Goal: Information Seeking & Learning: Learn about a topic

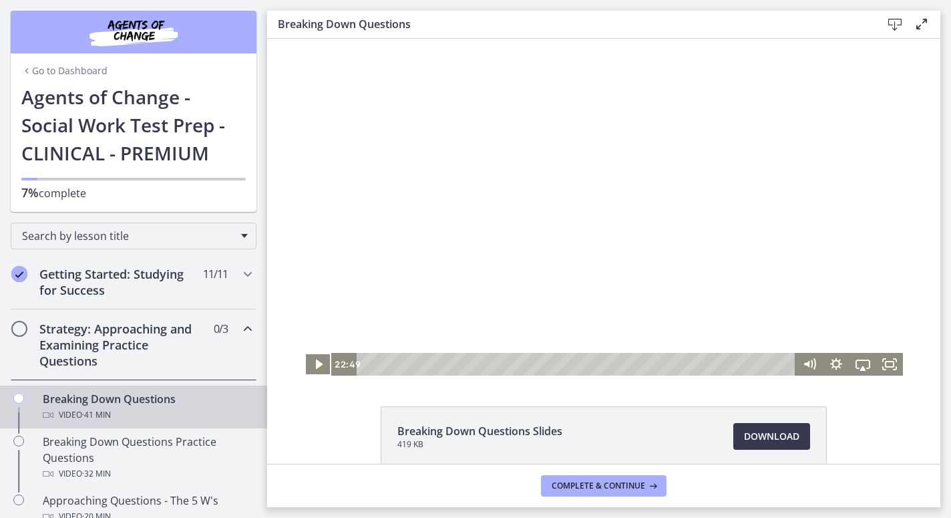
scroll to position [333, 0]
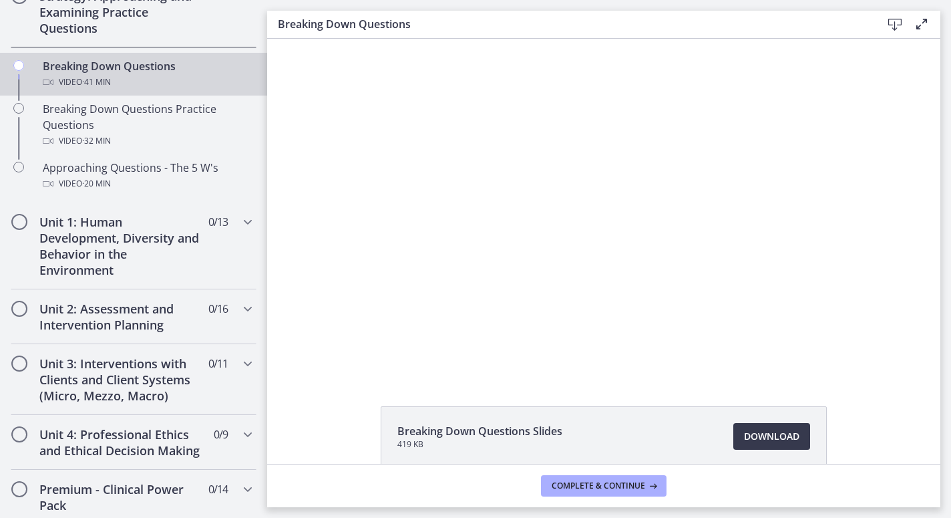
drag, startPoint x: 267, startPoint y: 39, endPoint x: 459, endPoint y: 296, distance: 321.6
click at [459, 296] on div at bounding box center [603, 207] width 598 height 337
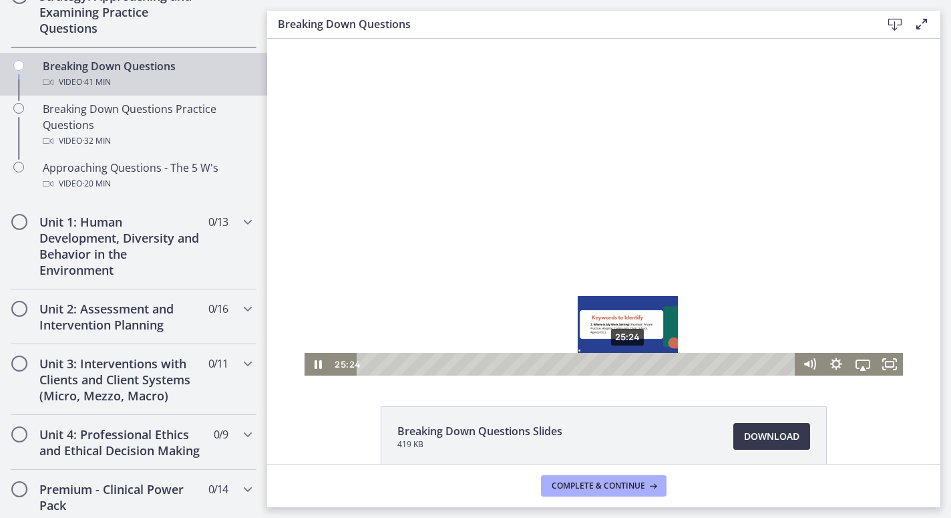
drag, startPoint x: 620, startPoint y: 366, endPoint x: 628, endPoint y: 367, distance: 8.1
click at [628, 367] on div "Playbar" at bounding box center [627, 363] width 7 height 7
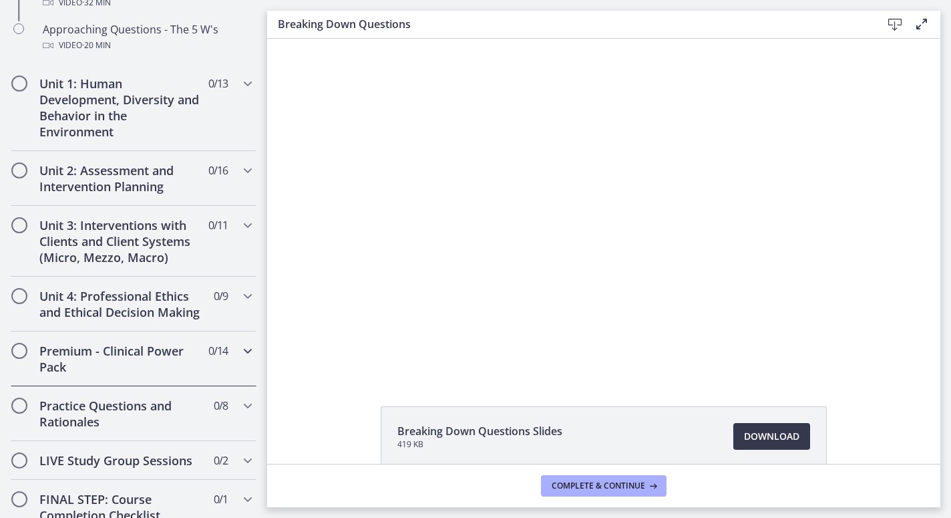
scroll to position [469, 0]
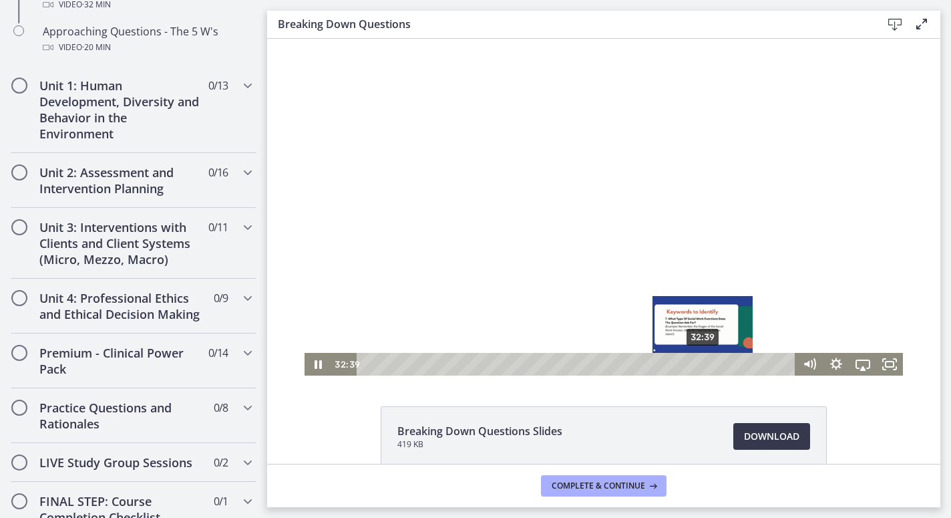
drag, startPoint x: 692, startPoint y: 364, endPoint x: 703, endPoint y: 363, distance: 11.4
click at [703, 363] on div "Playbar" at bounding box center [701, 363] width 7 height 7
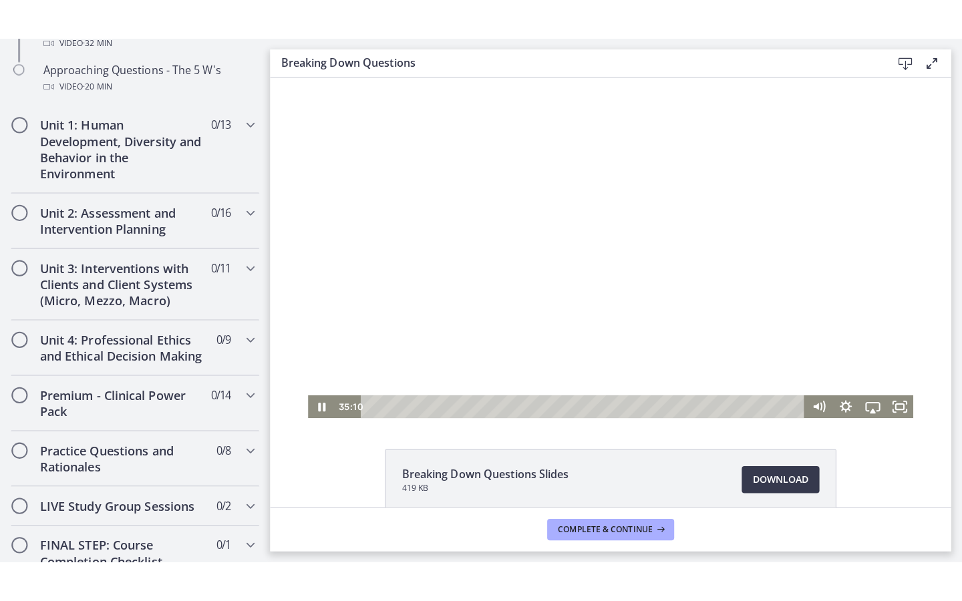
scroll to position [1, 0]
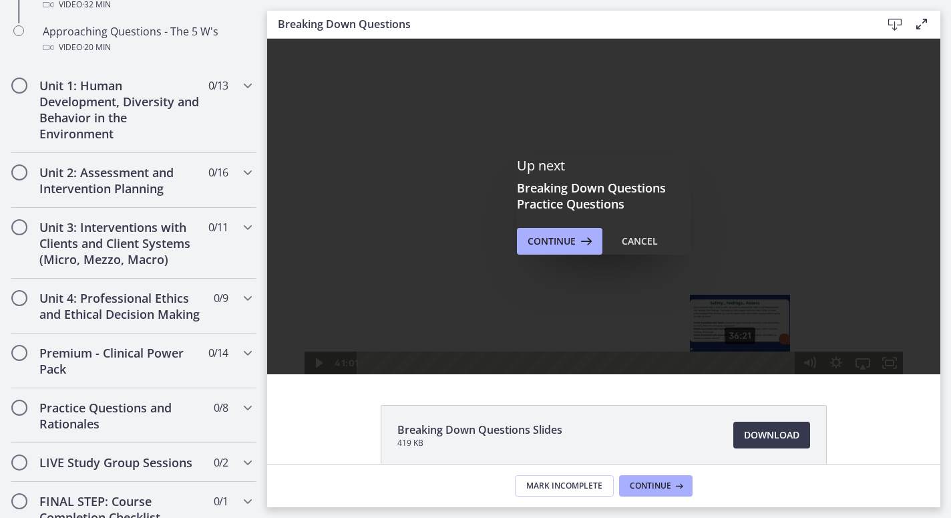
click at [353, 202] on div "Up next Breaking Down Questions Practice Questions Continue Cancel" at bounding box center [603, 205] width 673 height 337
click at [640, 242] on div "Cancel" at bounding box center [640, 241] width 36 height 16
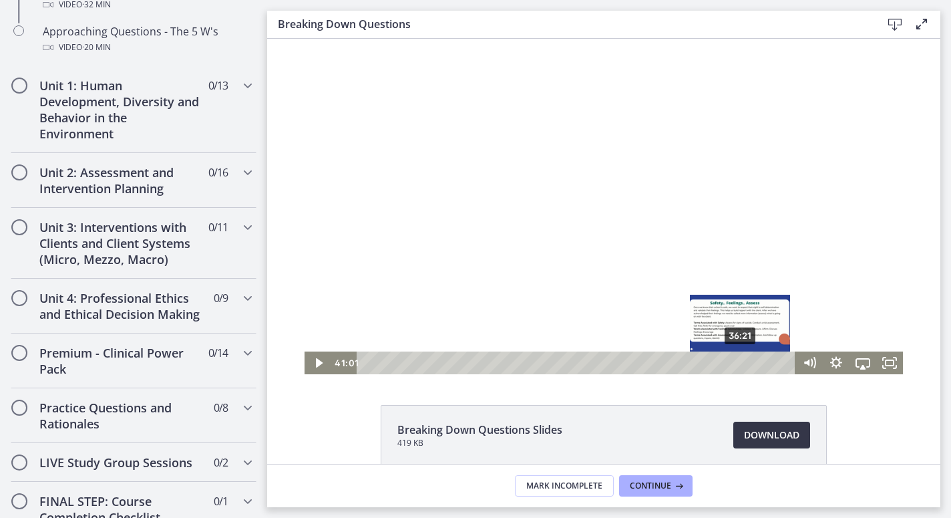
click at [777, 437] on span "Download Opens in a new window" at bounding box center [771, 435] width 55 height 16
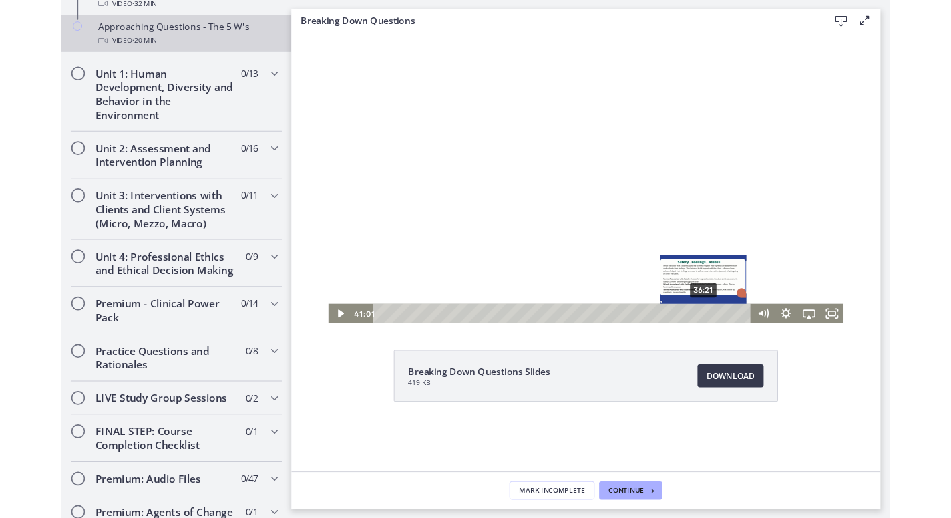
scroll to position [0, 0]
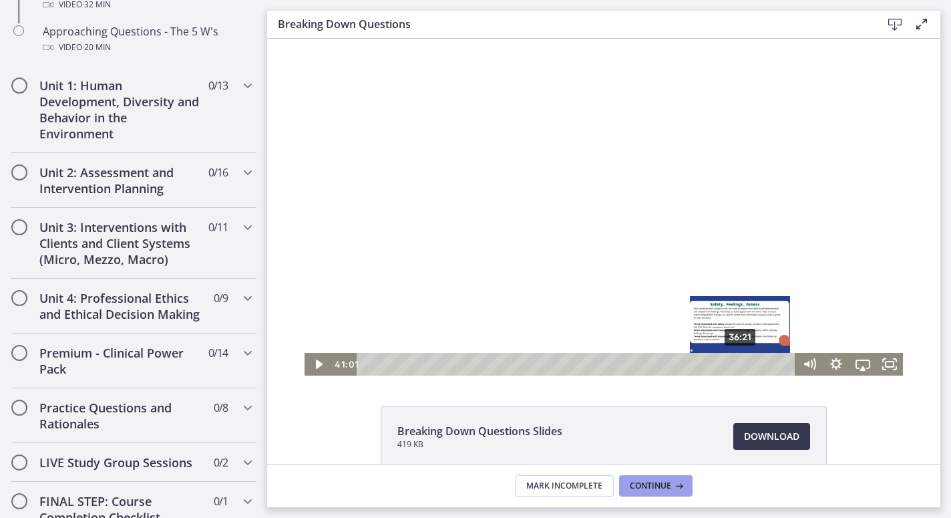
click at [655, 482] on span "Continue" at bounding box center [650, 485] width 41 height 11
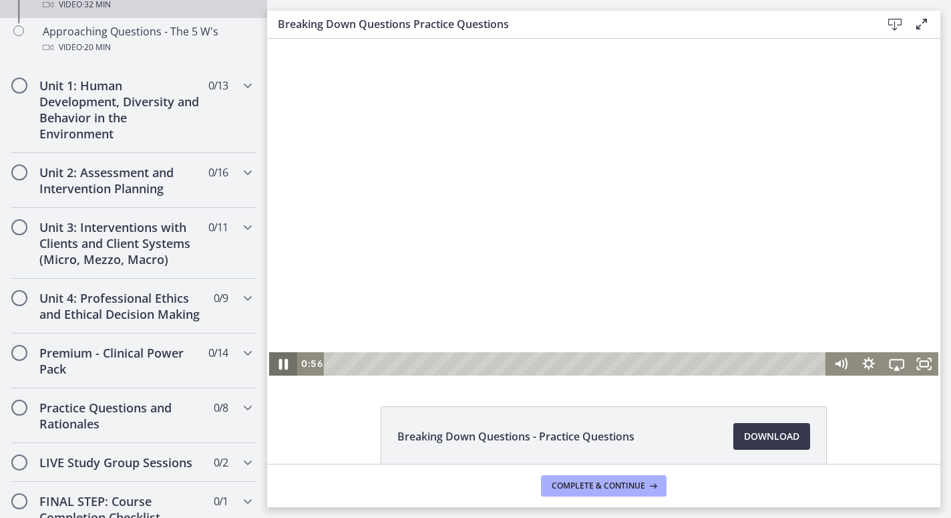
click at [283, 363] on icon "Pause" at bounding box center [282, 363] width 33 height 28
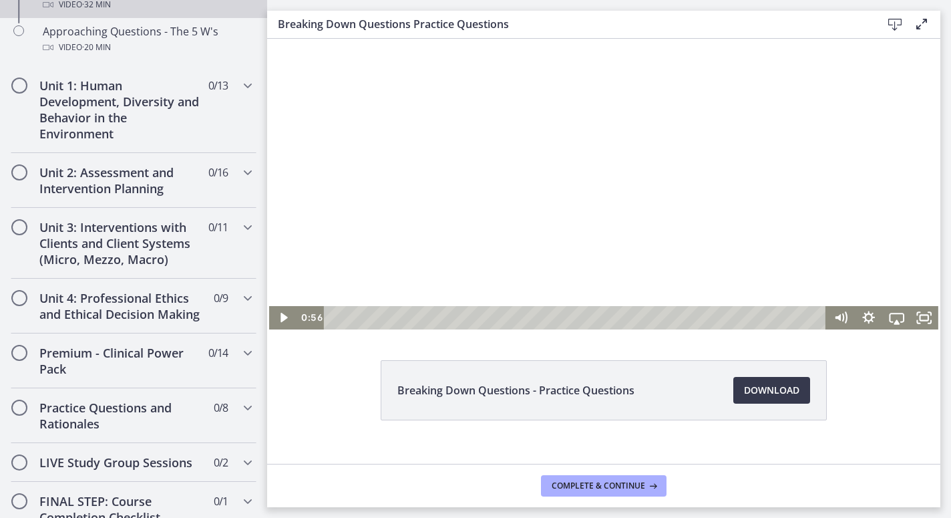
scroll to position [50, 0]
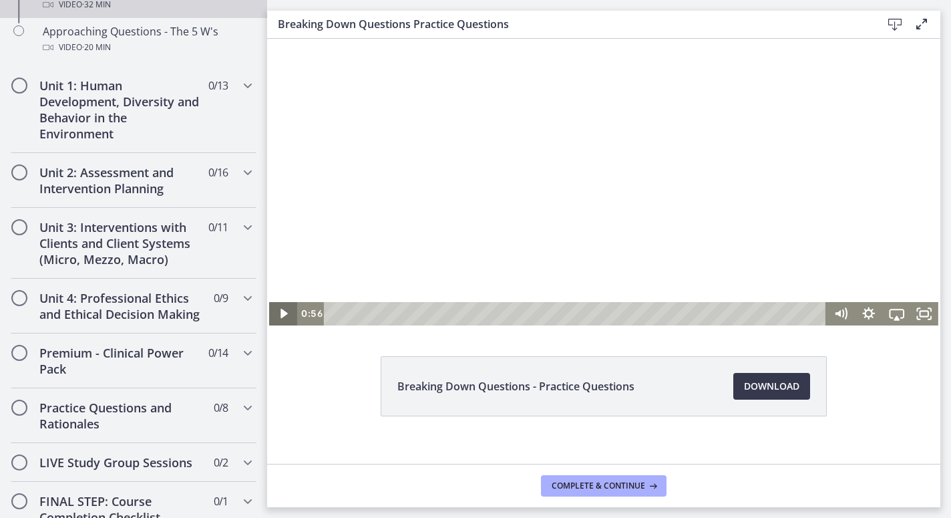
click at [284, 309] on icon "Play Video" at bounding box center [284, 313] width 28 height 23
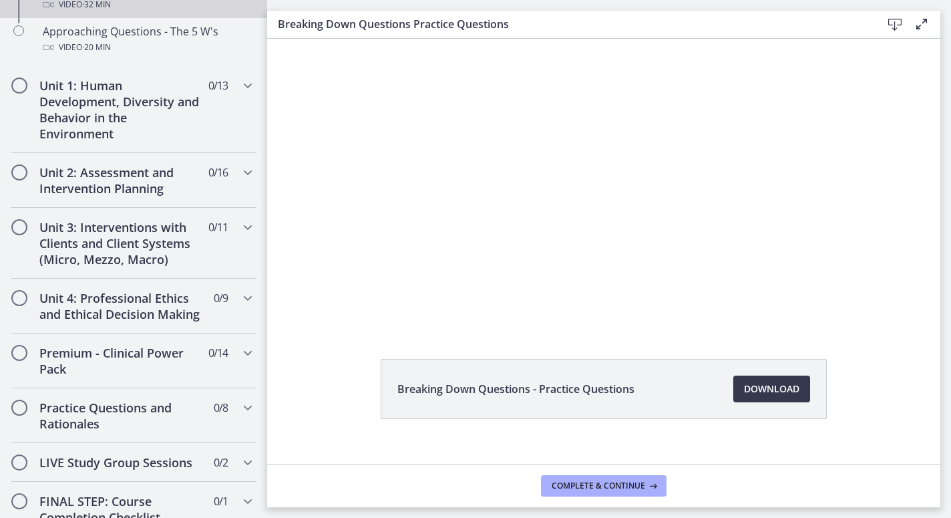
scroll to position [45, 0]
click at [337, 192] on div at bounding box center [603, 162] width 669 height 337
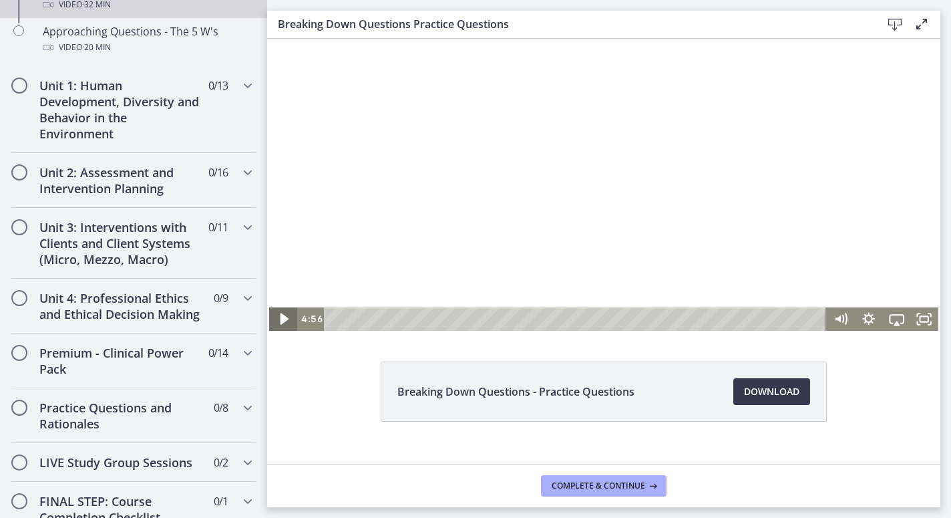
click at [284, 313] on icon "Play Video" at bounding box center [284, 318] width 33 height 28
click at [282, 319] on icon "Pause" at bounding box center [282, 318] width 33 height 28
click at [283, 317] on icon "Play Video" at bounding box center [283, 319] width 7 height 10
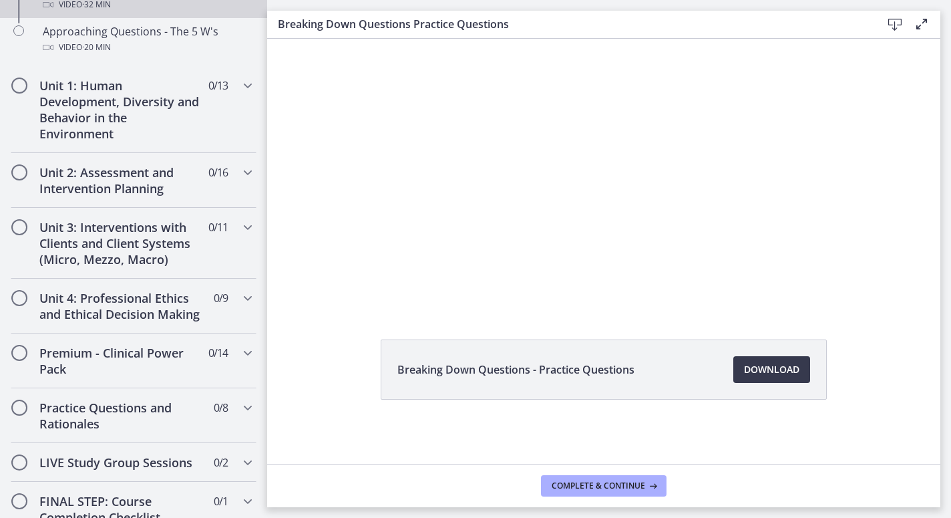
scroll to position [67, 0]
drag, startPoint x: 391, startPoint y: 193, endPoint x: 405, endPoint y: 198, distance: 15.0
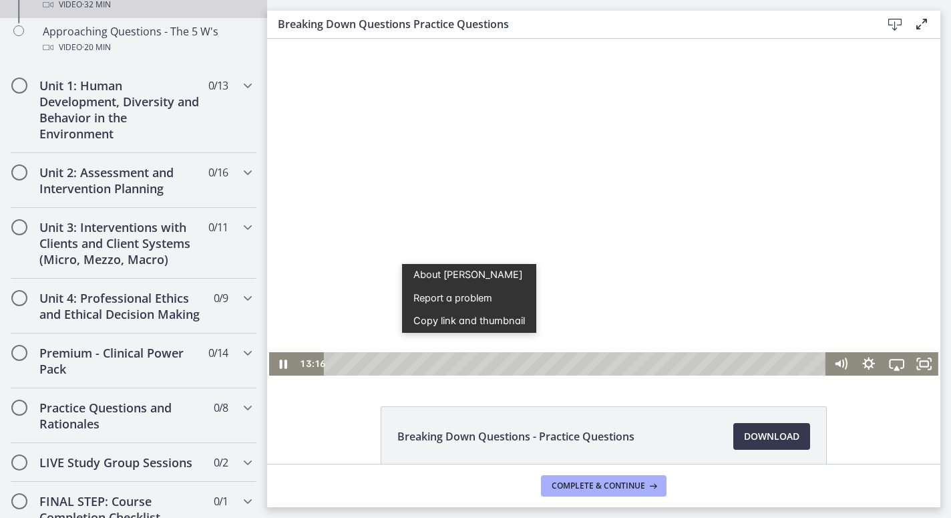
scroll to position [0, 0]
click at [278, 365] on icon "Pause" at bounding box center [282, 363] width 33 height 28
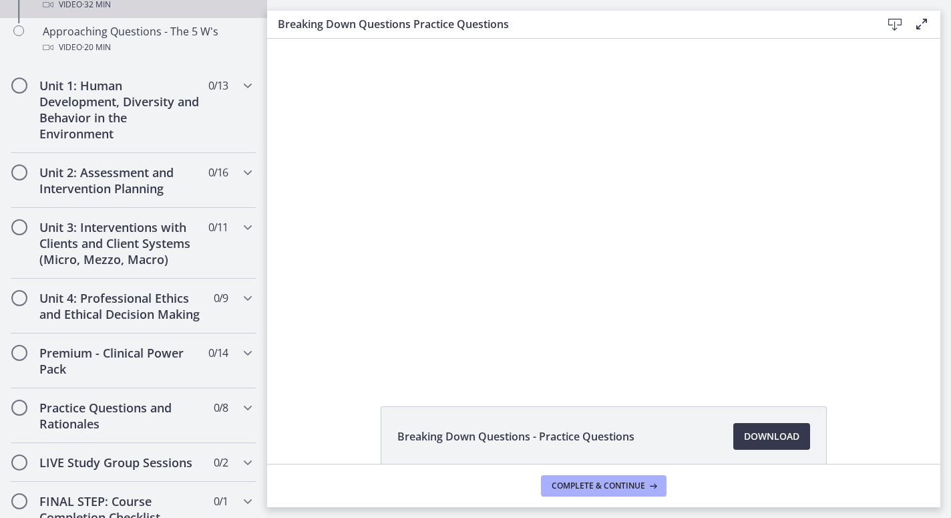
click at [292, 305] on div at bounding box center [603, 207] width 669 height 337
click at [411, 141] on div at bounding box center [603, 207] width 669 height 337
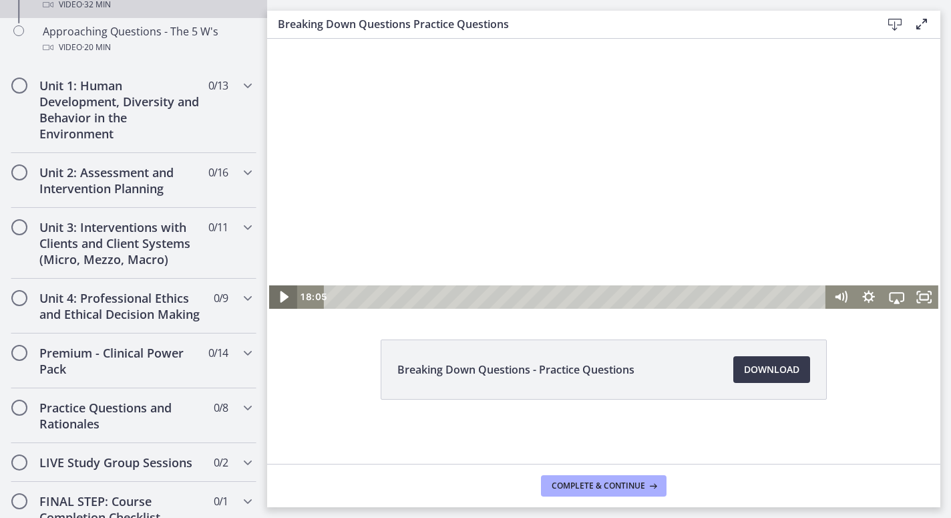
click at [282, 300] on icon "Play Video" at bounding box center [284, 296] width 9 height 11
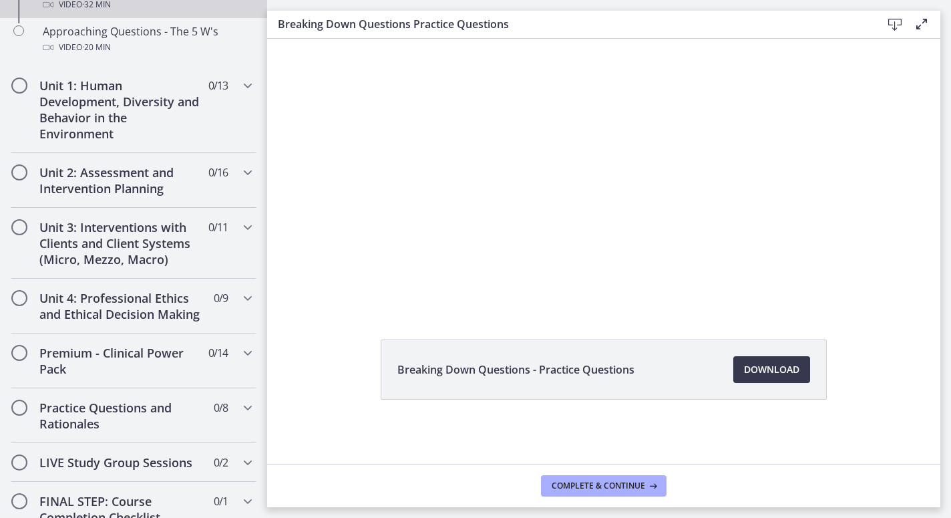
click at [303, 331] on div "Breaking Down Questions - Practice Questions Download Opens in a new window" at bounding box center [603, 184] width 673 height 425
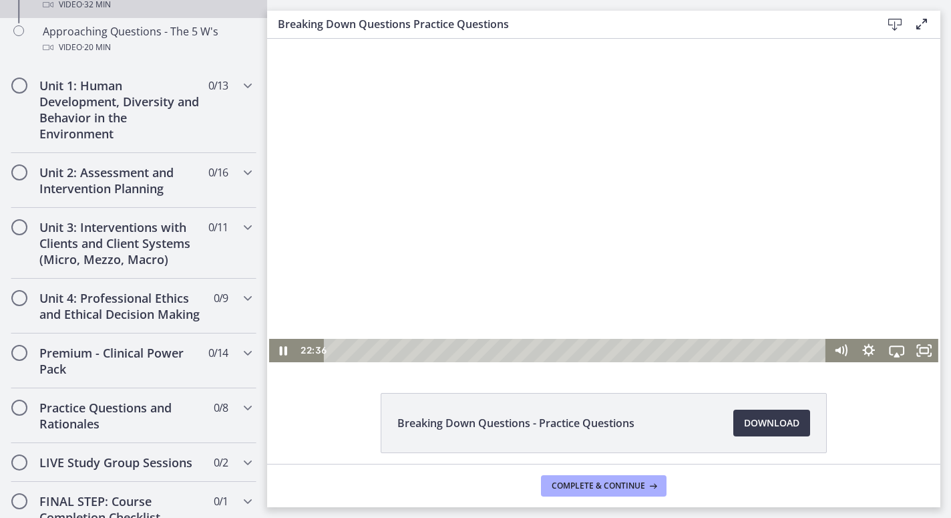
scroll to position [11, 0]
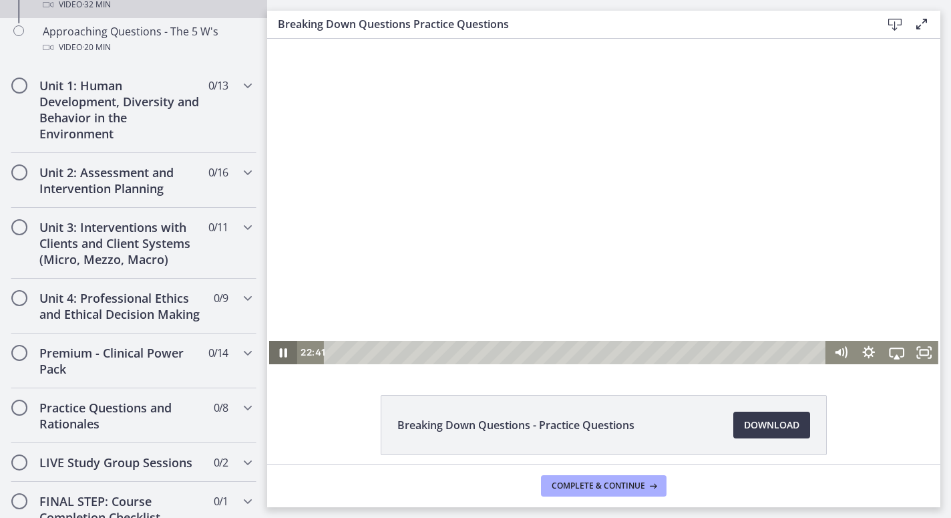
click at [282, 348] on icon "Pause" at bounding box center [283, 352] width 28 height 23
click at [282, 347] on icon "Play Video" at bounding box center [284, 352] width 33 height 28
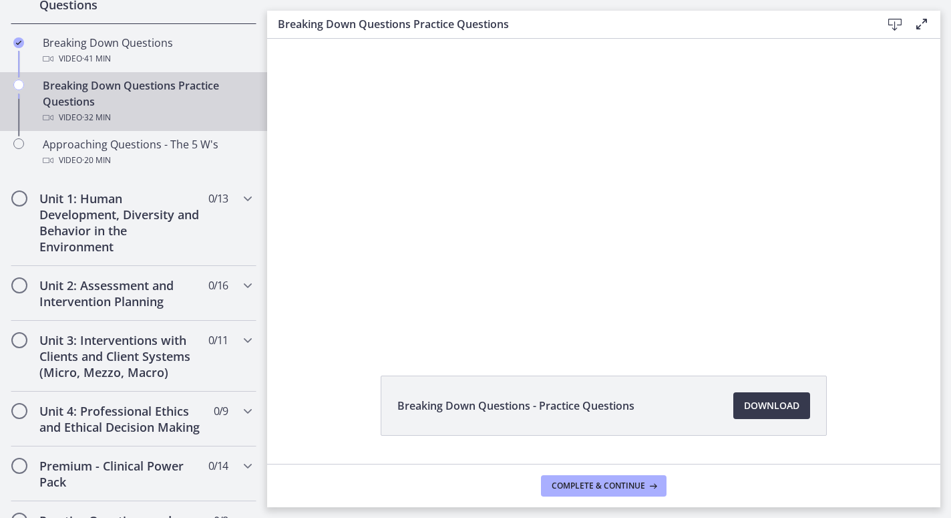
scroll to position [0, 0]
click at [634, 485] on span "Complete & continue" at bounding box center [598, 485] width 93 height 11
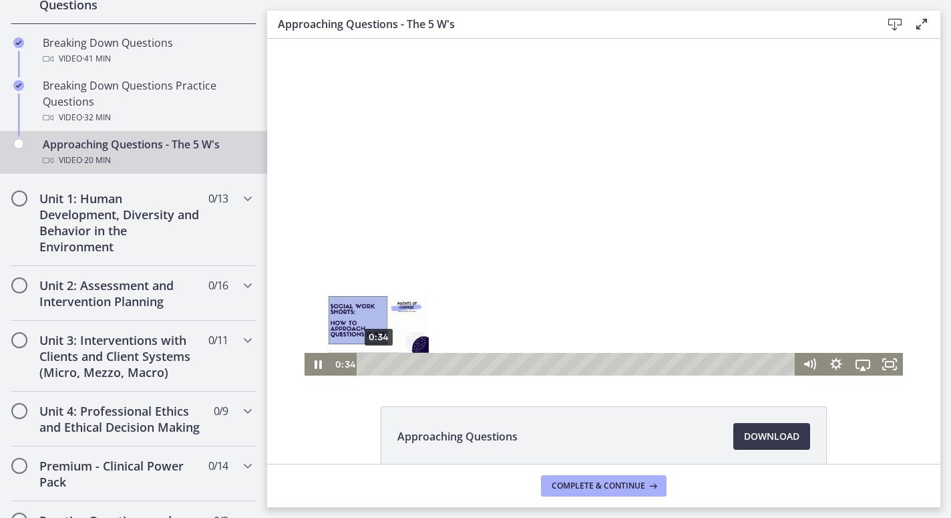
click at [379, 363] on div "Playbar" at bounding box center [378, 363] width 7 height 7
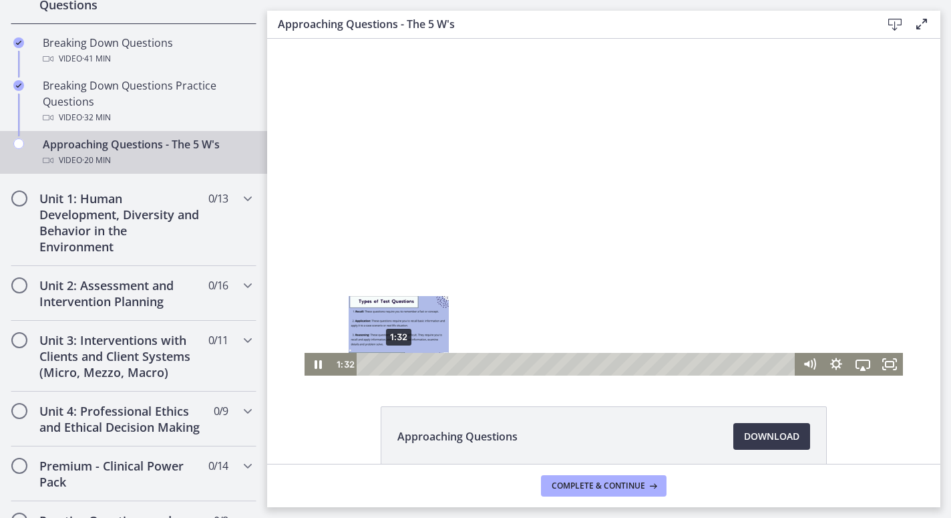
click at [399, 365] on div "1:32" at bounding box center [578, 364] width 423 height 23
drag, startPoint x: 401, startPoint y: 363, endPoint x: 410, endPoint y: 366, distance: 9.9
click at [410, 366] on div "Playbar" at bounding box center [409, 363] width 7 height 7
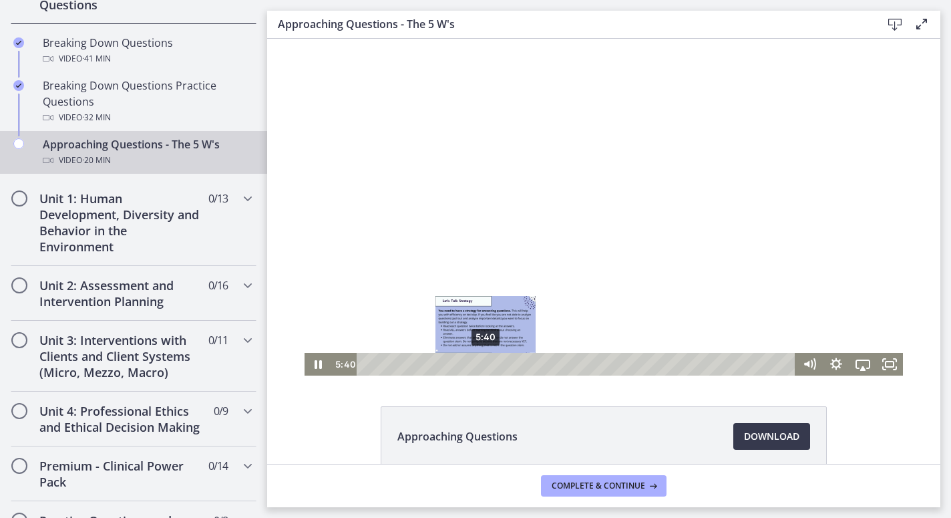
click at [485, 358] on div "5:40" at bounding box center [578, 364] width 423 height 23
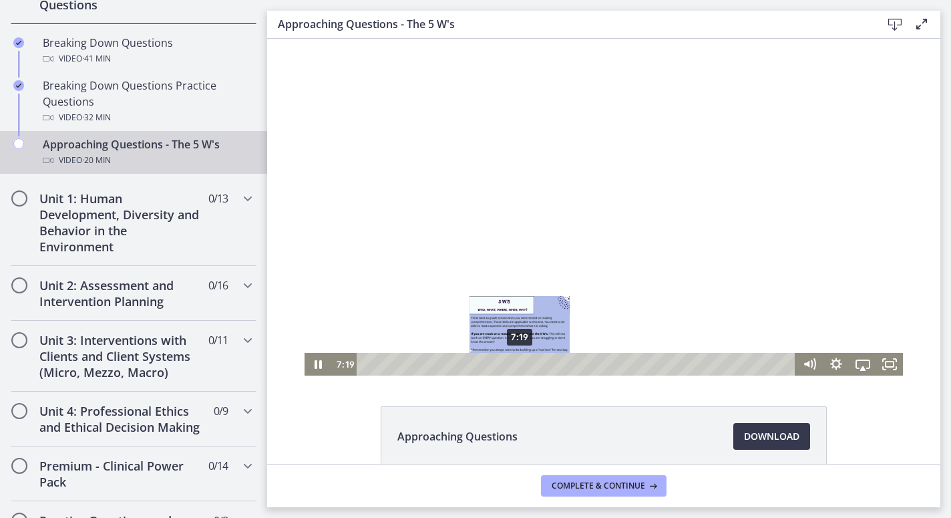
click at [520, 359] on div "7:19" at bounding box center [578, 364] width 423 height 23
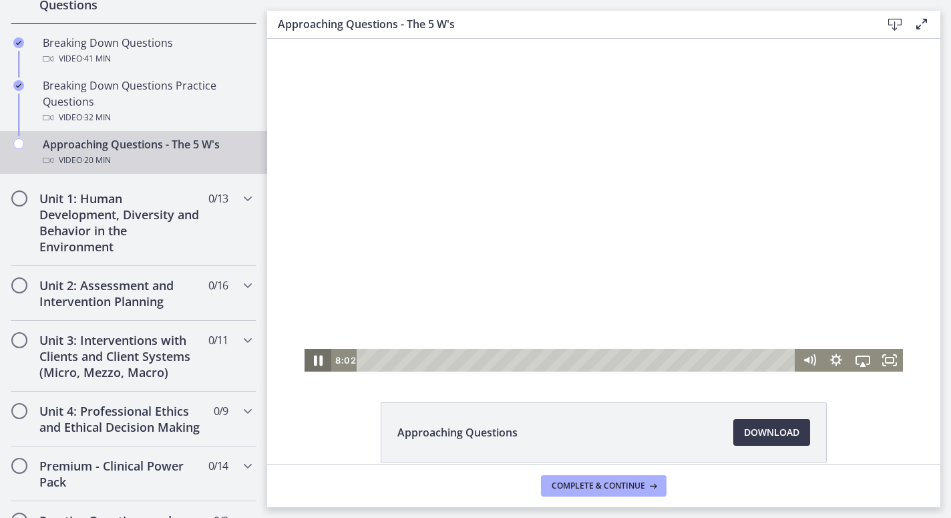
click at [318, 360] on icon "Pause" at bounding box center [318, 360] width 32 height 27
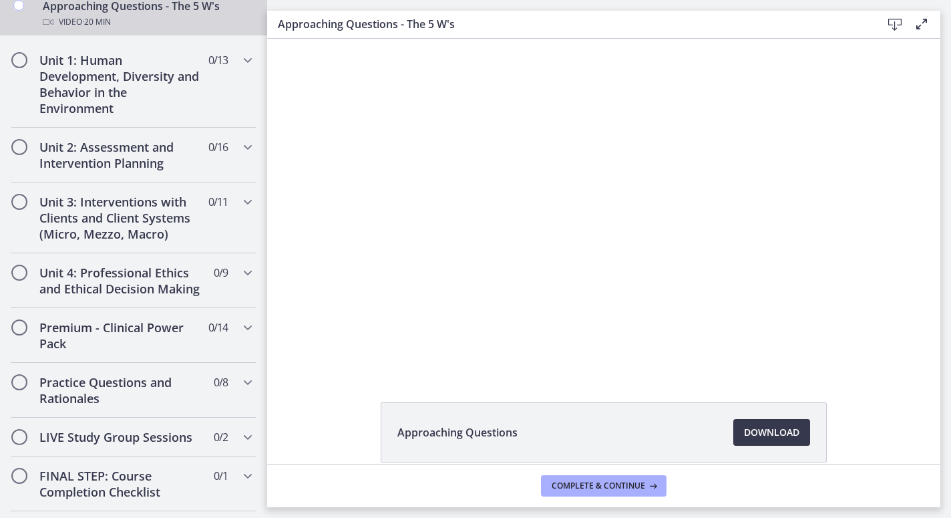
scroll to position [496, 0]
